Goal: Transaction & Acquisition: Download file/media

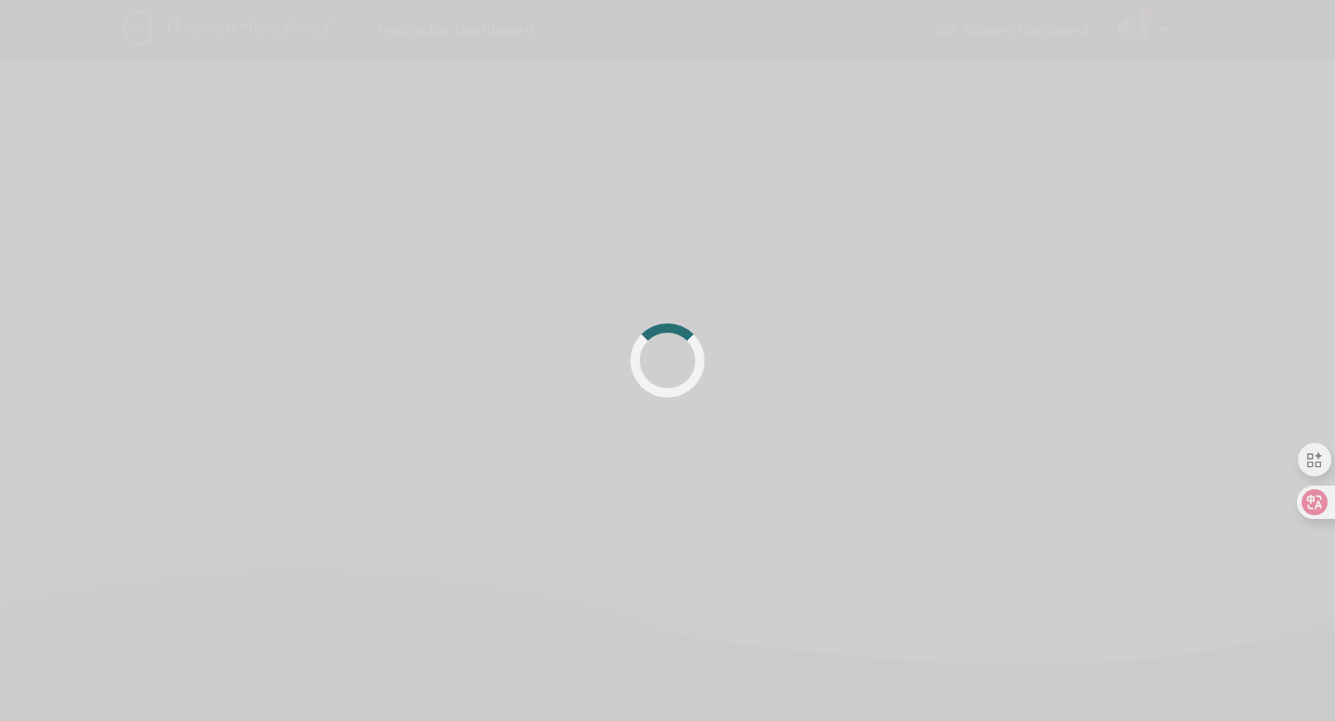
scroll to position [93, 0]
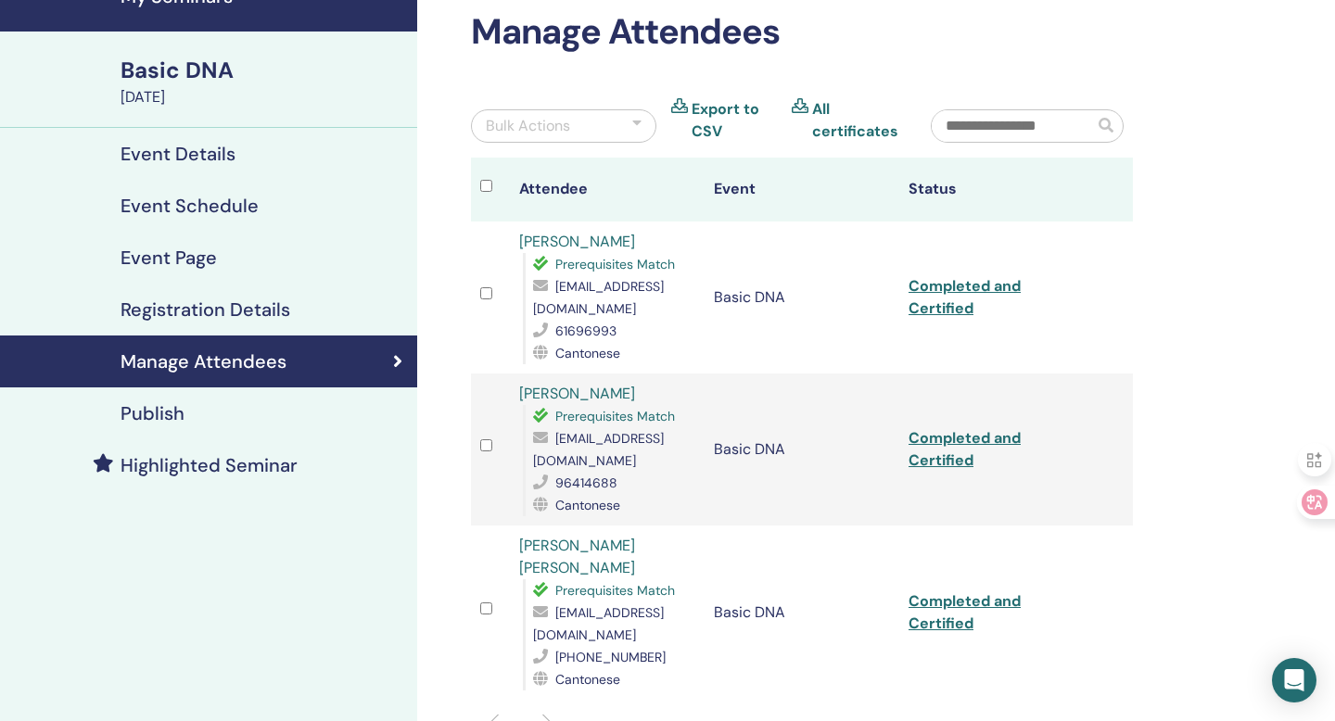
click at [195, 58] on div "Basic DNA" at bounding box center [264, 71] width 286 height 32
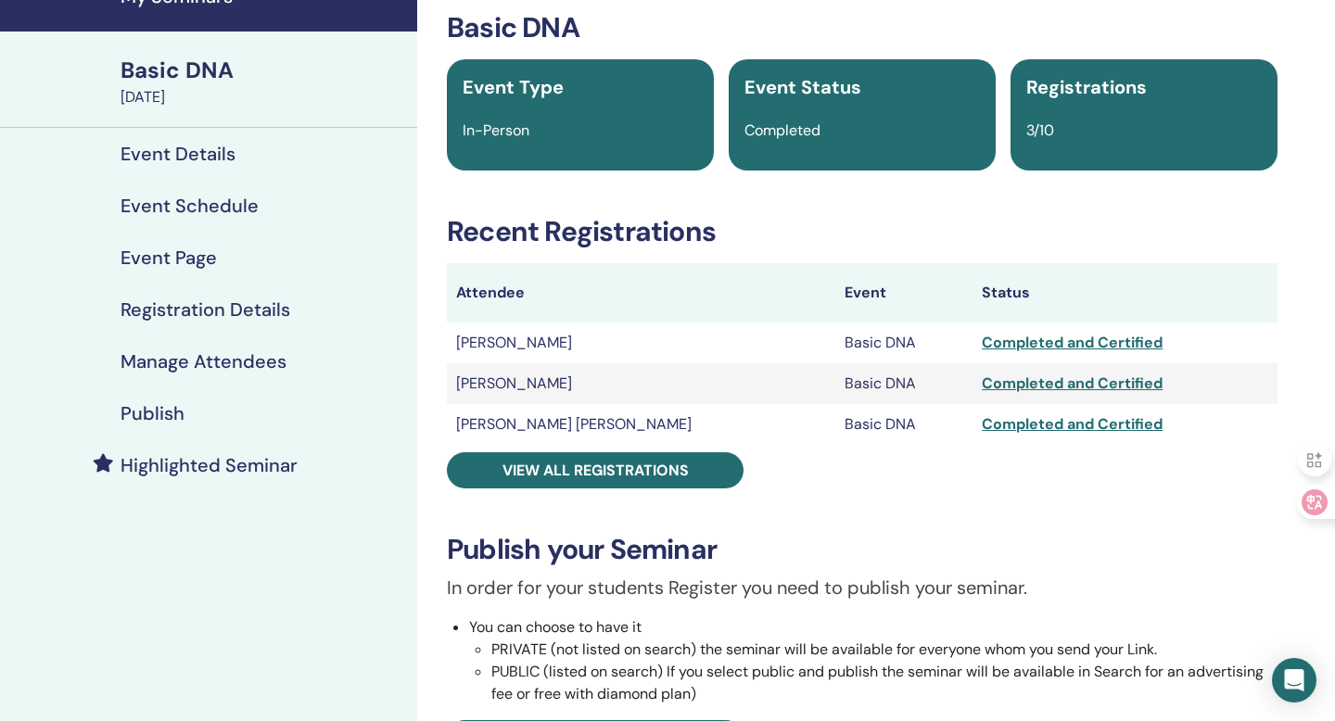
click at [197, 63] on div "Basic DNA" at bounding box center [264, 71] width 286 height 32
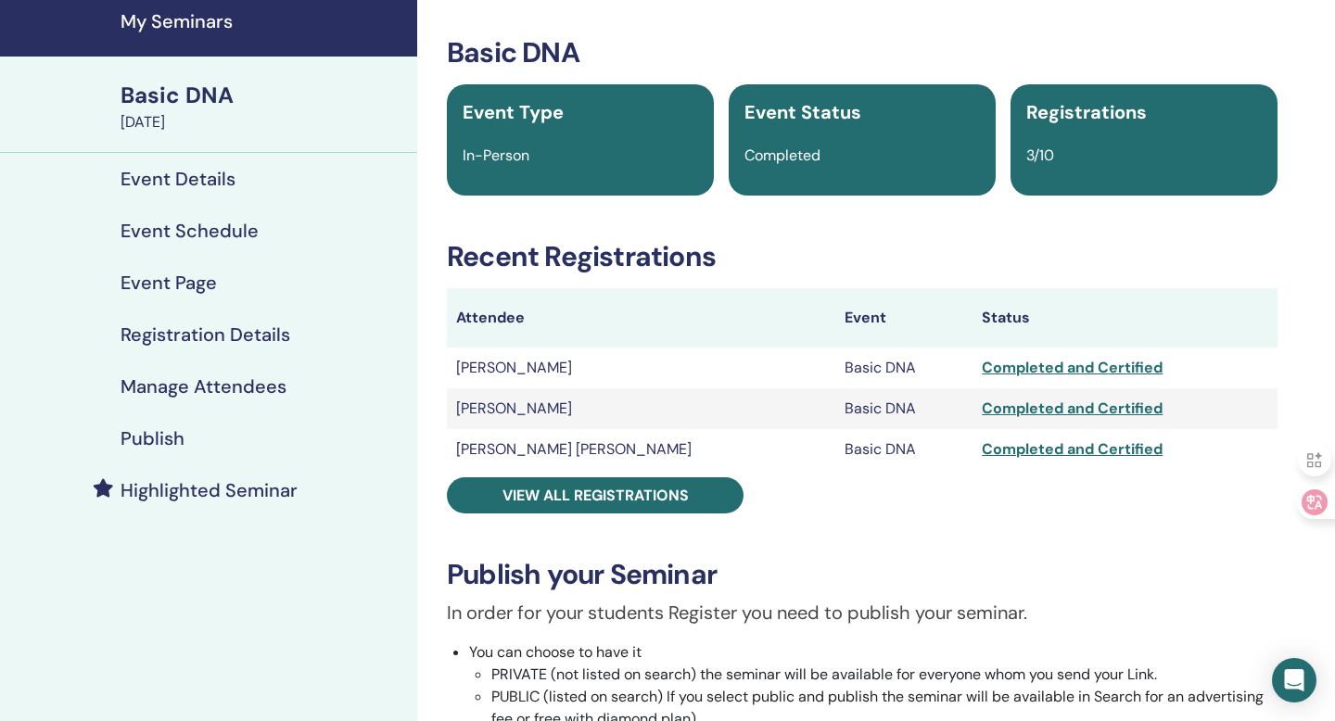
click at [213, 28] on h4 "My Seminars" at bounding box center [264, 21] width 286 height 22
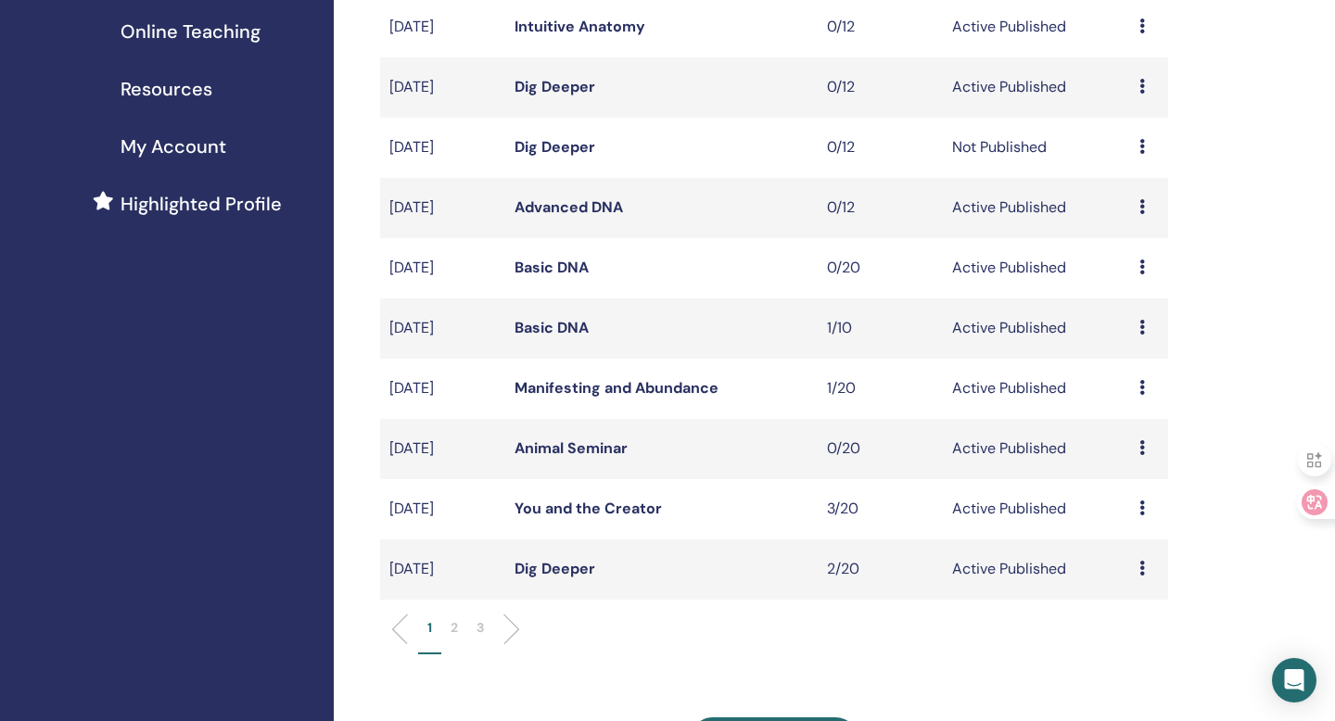
scroll to position [350, 0]
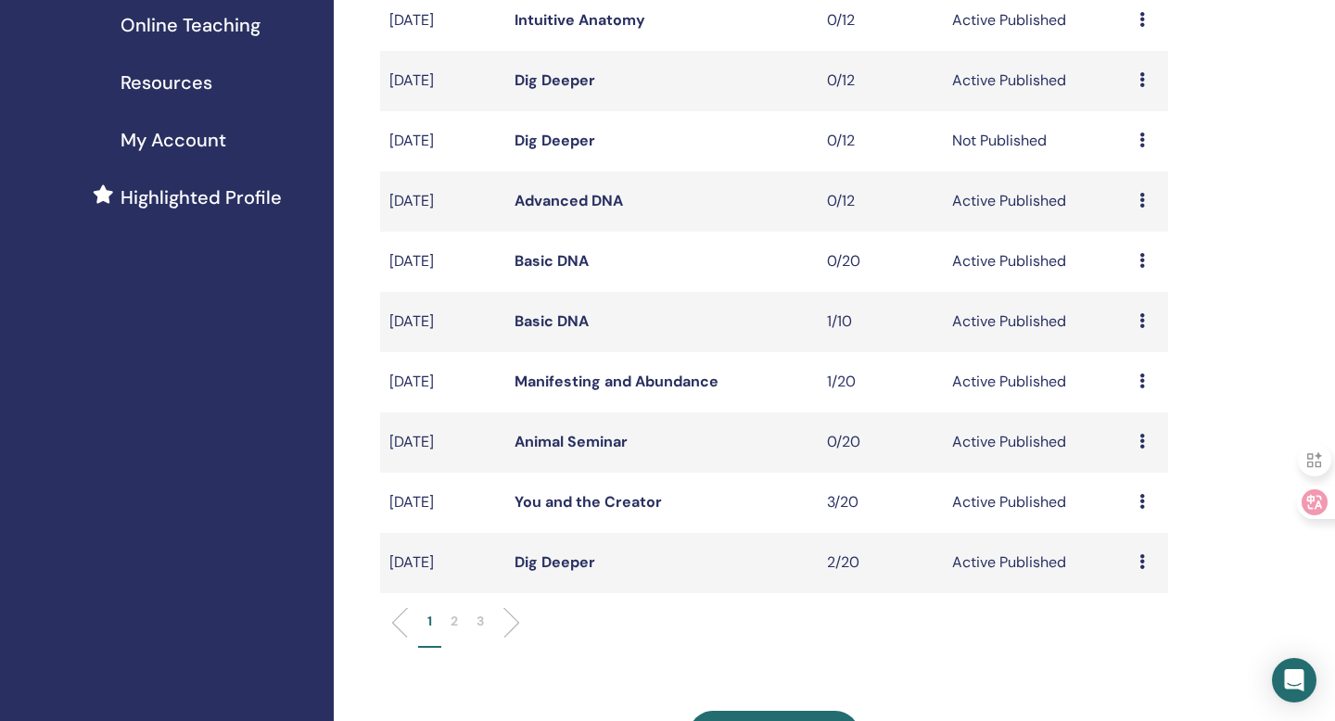
click at [509, 623] on li at bounding box center [505, 623] width 32 height 32
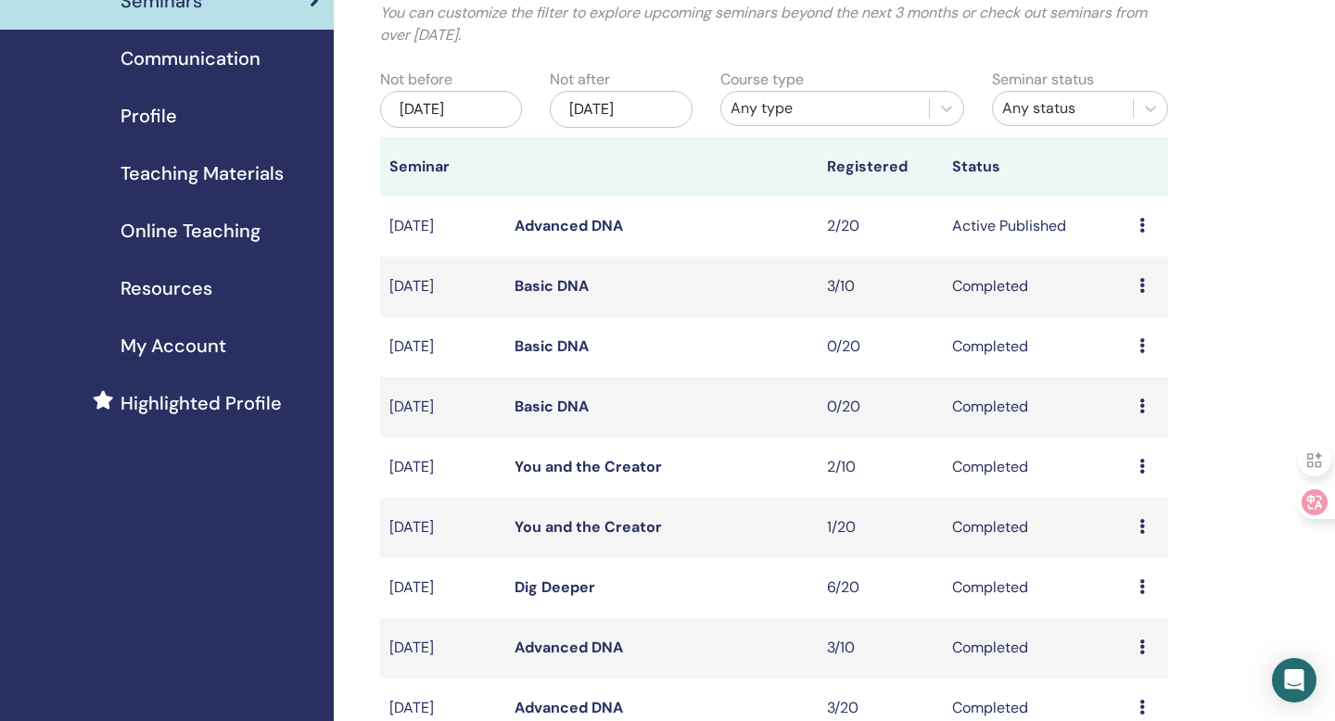
scroll to position [0, 0]
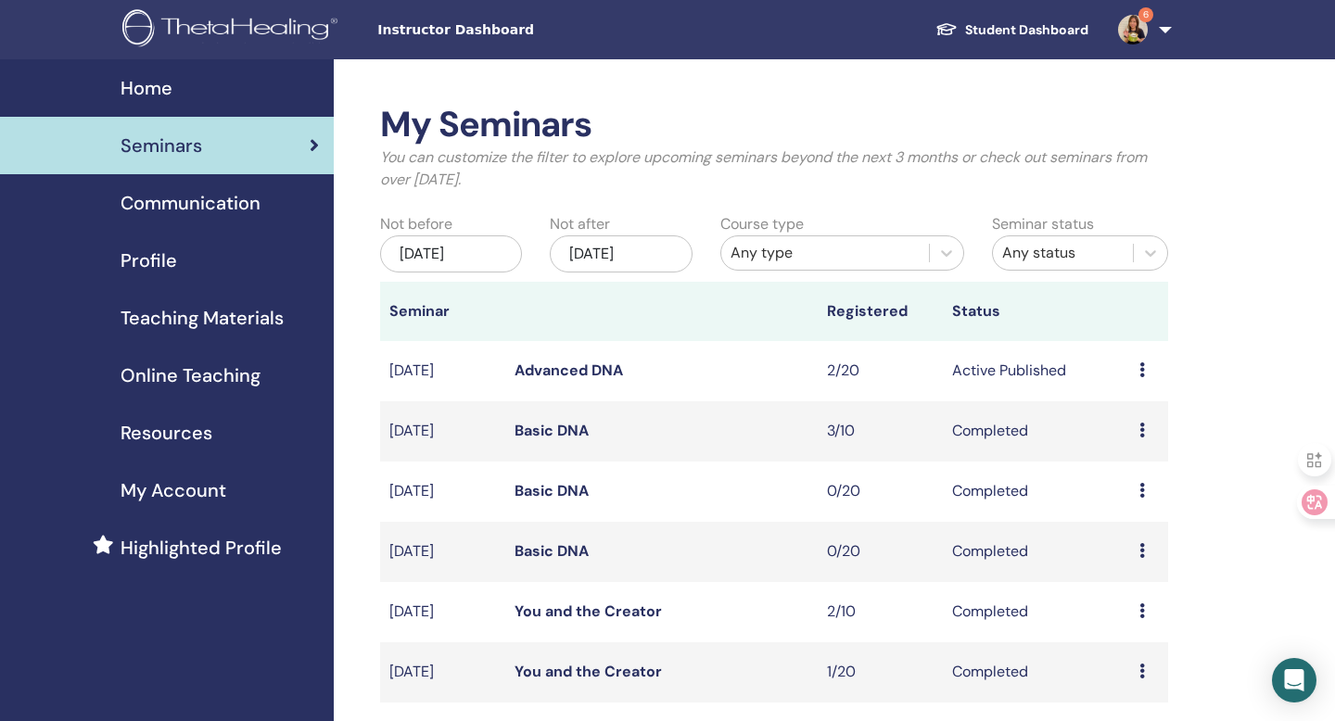
click at [579, 371] on link "Advanced DNA" at bounding box center [569, 370] width 108 height 19
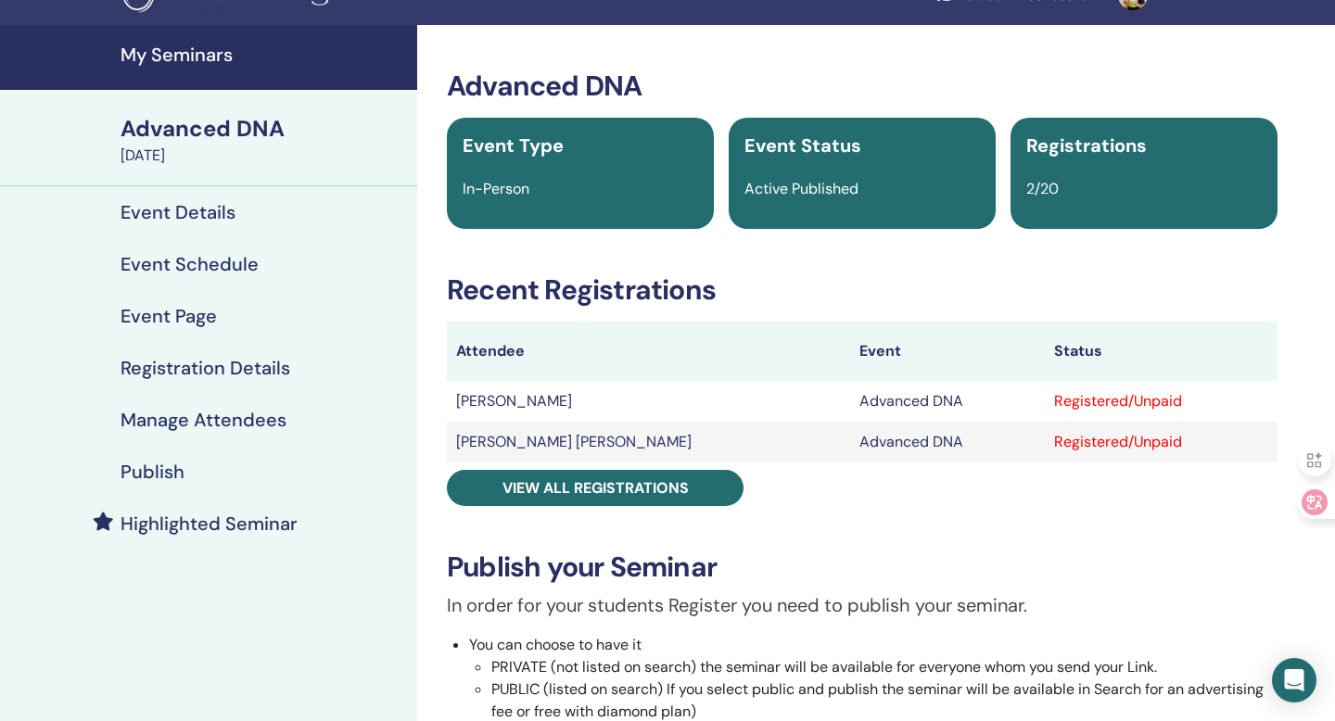
scroll to position [41, 0]
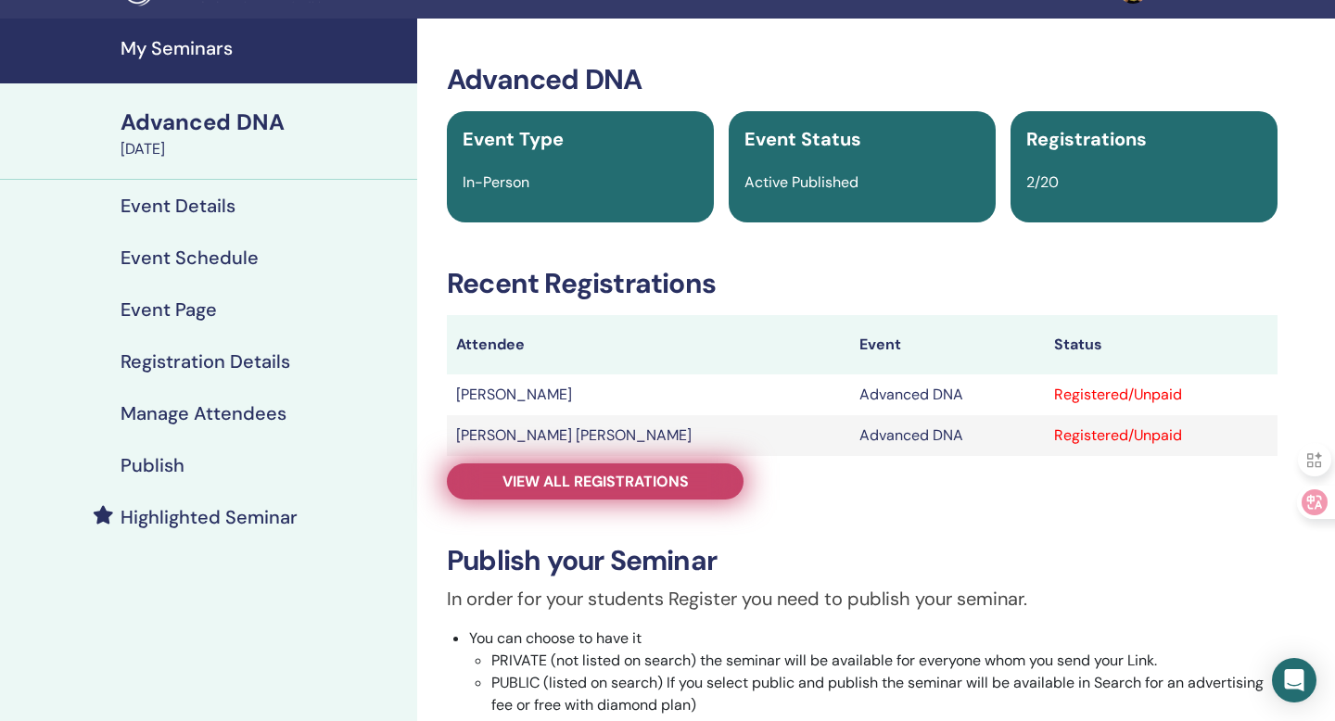
click at [653, 478] on span "View all registrations" at bounding box center [595, 481] width 186 height 19
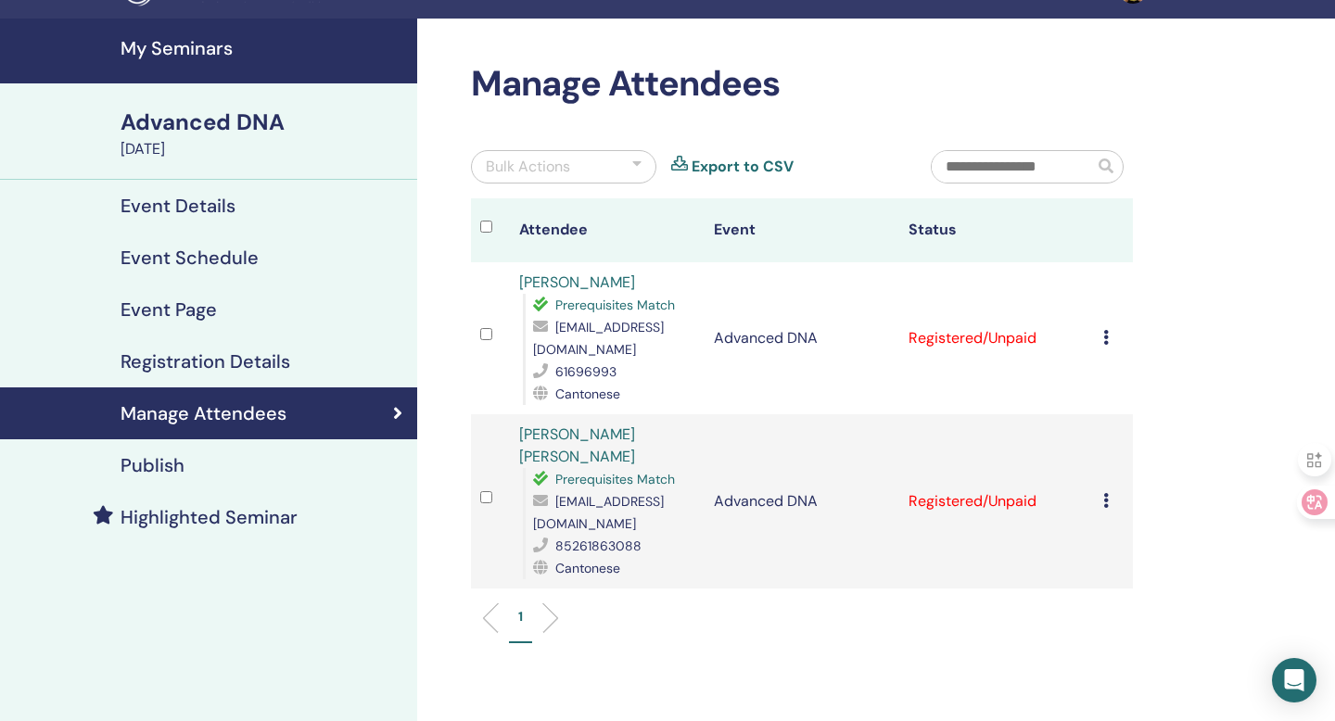
click at [1103, 343] on icon at bounding box center [1106, 337] width 6 height 15
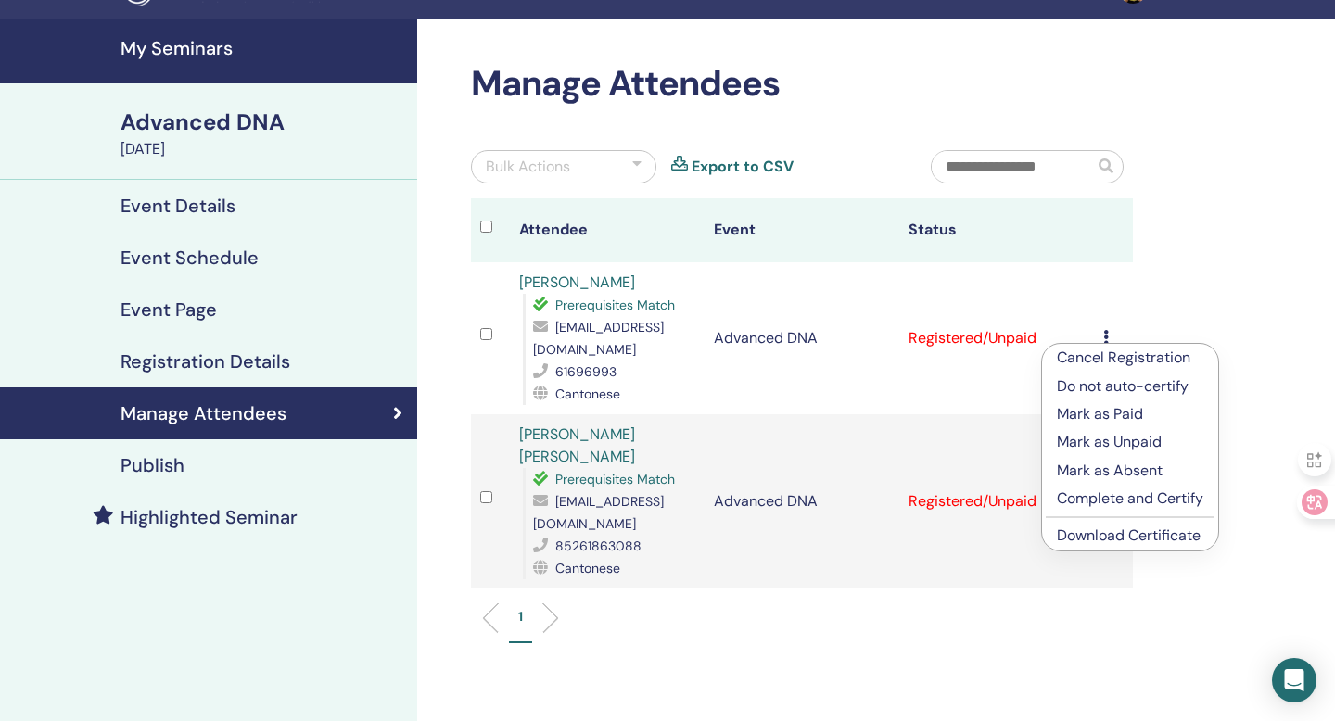
click at [1107, 542] on link "Download Certificate" at bounding box center [1129, 535] width 144 height 19
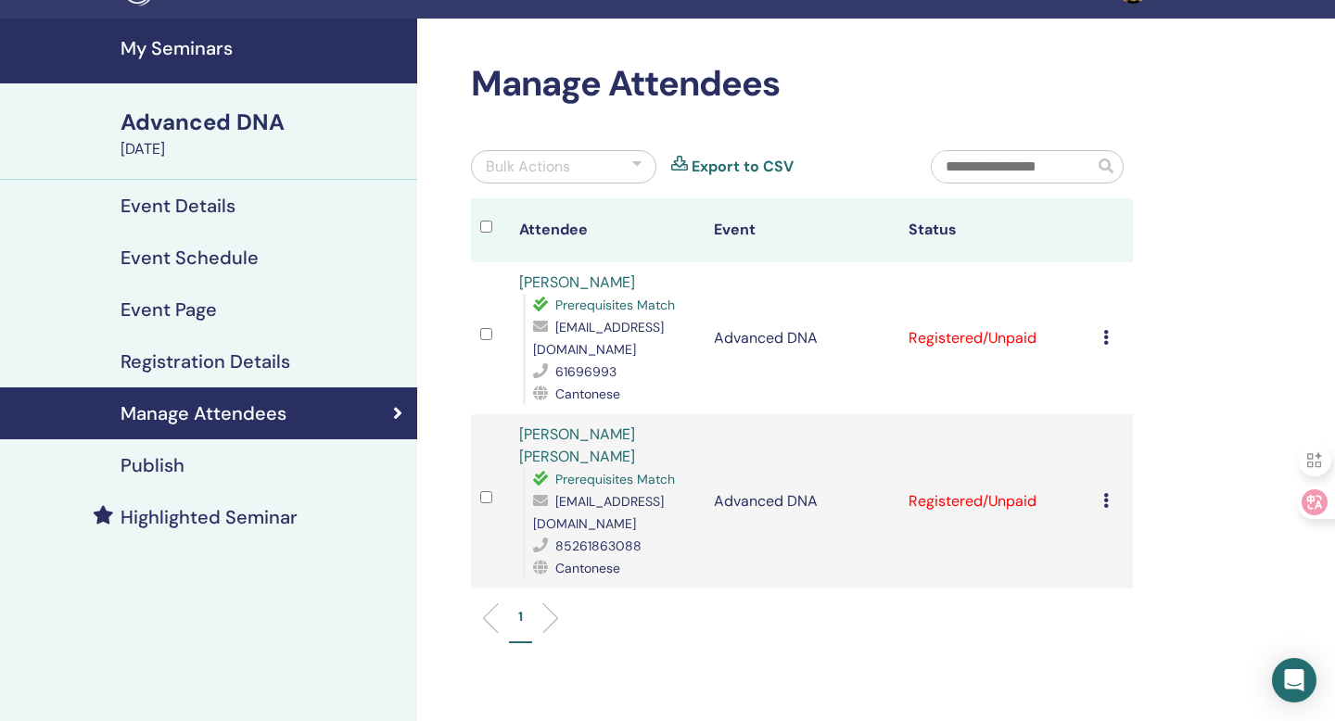
click at [1100, 480] on td "Cancel Registration Do not auto-certify Mark as Paid Mark as Unpaid Mark as Abs…" at bounding box center [1113, 501] width 39 height 174
click at [1107, 493] on icon at bounding box center [1106, 500] width 6 height 15
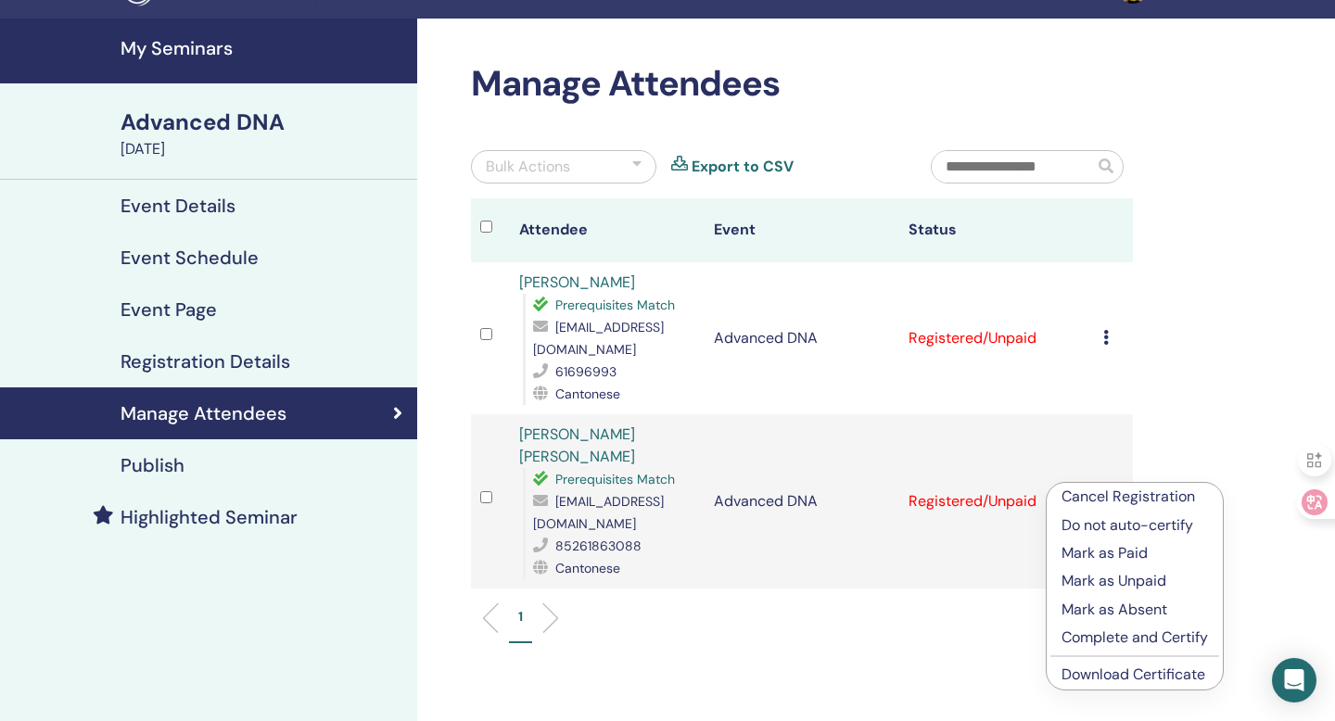
click at [1109, 678] on link "Download Certificate" at bounding box center [1133, 674] width 144 height 19
